Goal: Task Accomplishment & Management: Complete application form

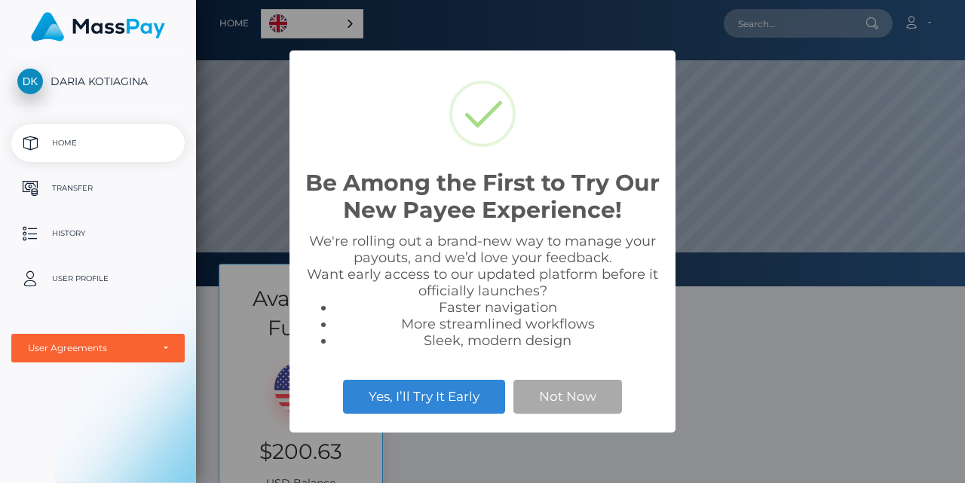
scroll to position [286, 769]
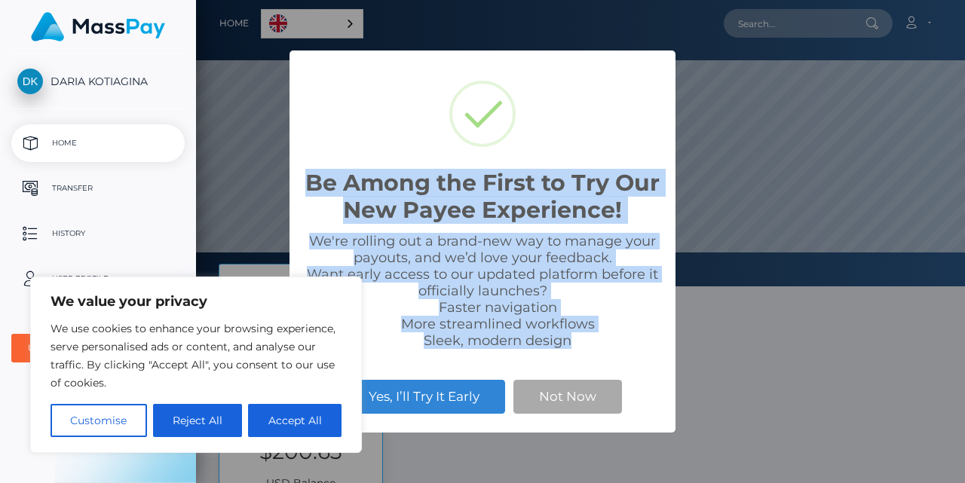
drag, startPoint x: 301, startPoint y: 176, endPoint x: 593, endPoint y: 340, distance: 335.4
click at [593, 340] on div "Be Among the First to Try Our New Payee Experience! × We're rolling out a brand…" at bounding box center [482, 241] width 386 height 382
copy div "Be Among the First to Try Our New Payee Experience! × We're rolling out a brand…"
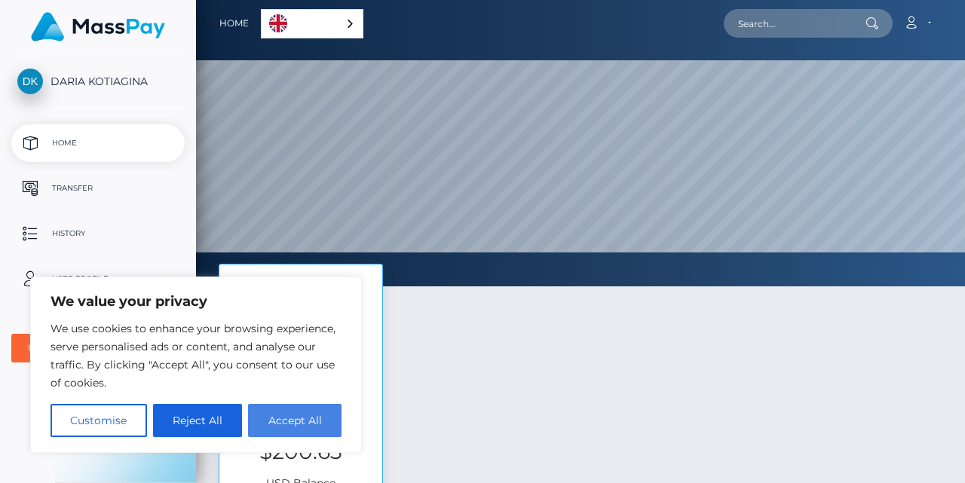
click at [256, 414] on button "Accept All" at bounding box center [294, 420] width 93 height 33
checkbox input "true"
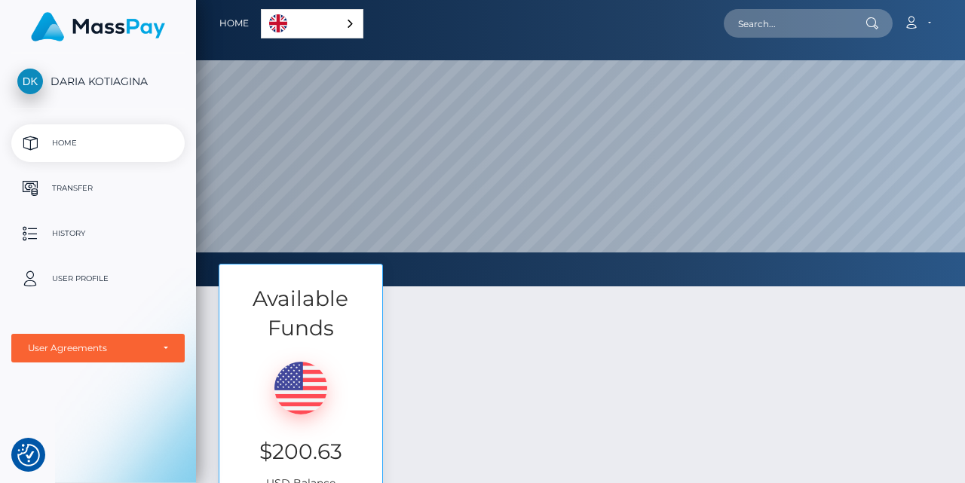
scroll to position [151, 0]
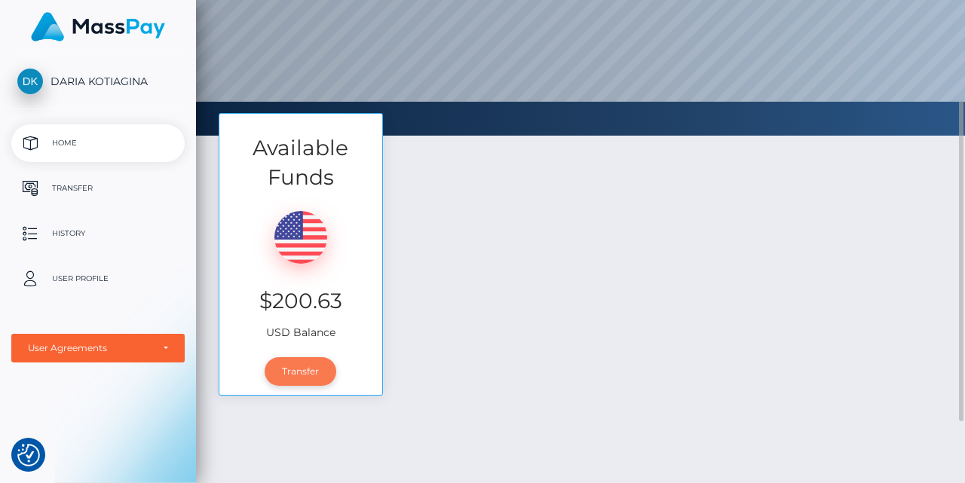
click at [296, 372] on link "Transfer" at bounding box center [300, 371] width 72 height 29
